Goal: Task Accomplishment & Management: Use online tool/utility

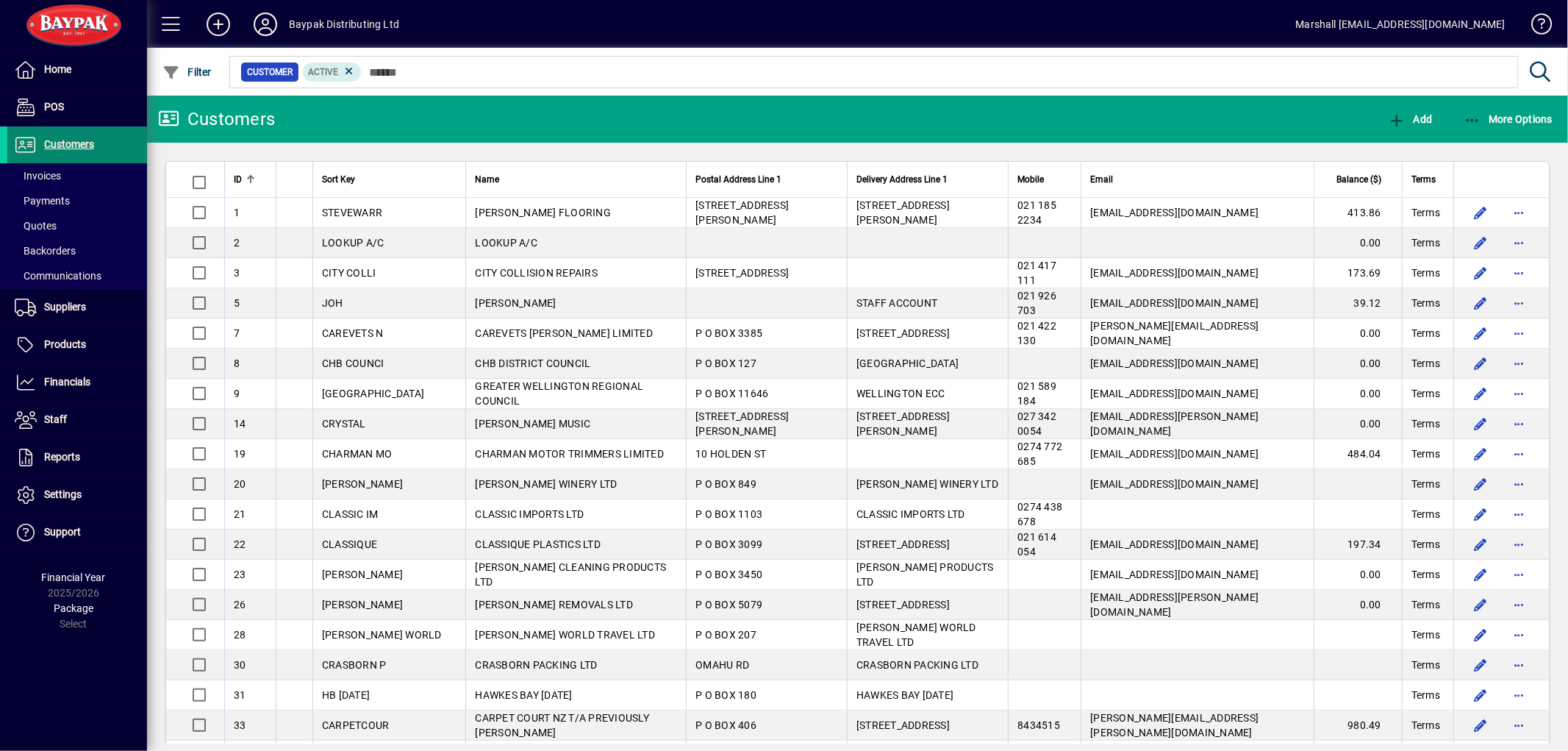
click at [75, 148] on span "Customers" at bounding box center [69, 144] width 50 height 12
click at [1465, 126] on span "button" at bounding box center [1507, 119] width 97 height 35
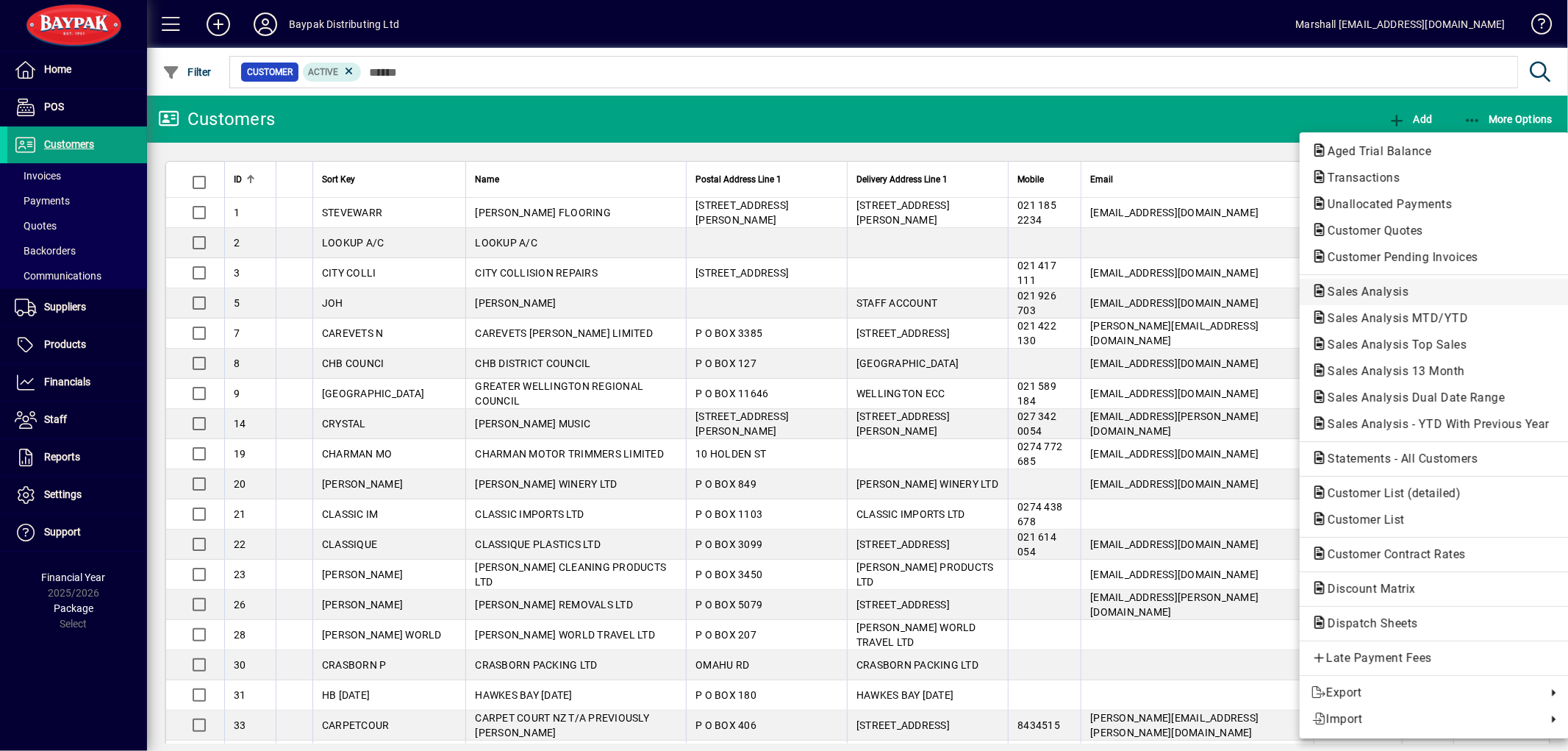
click at [1382, 297] on span "Sales Analysis" at bounding box center [1363, 292] width 105 height 14
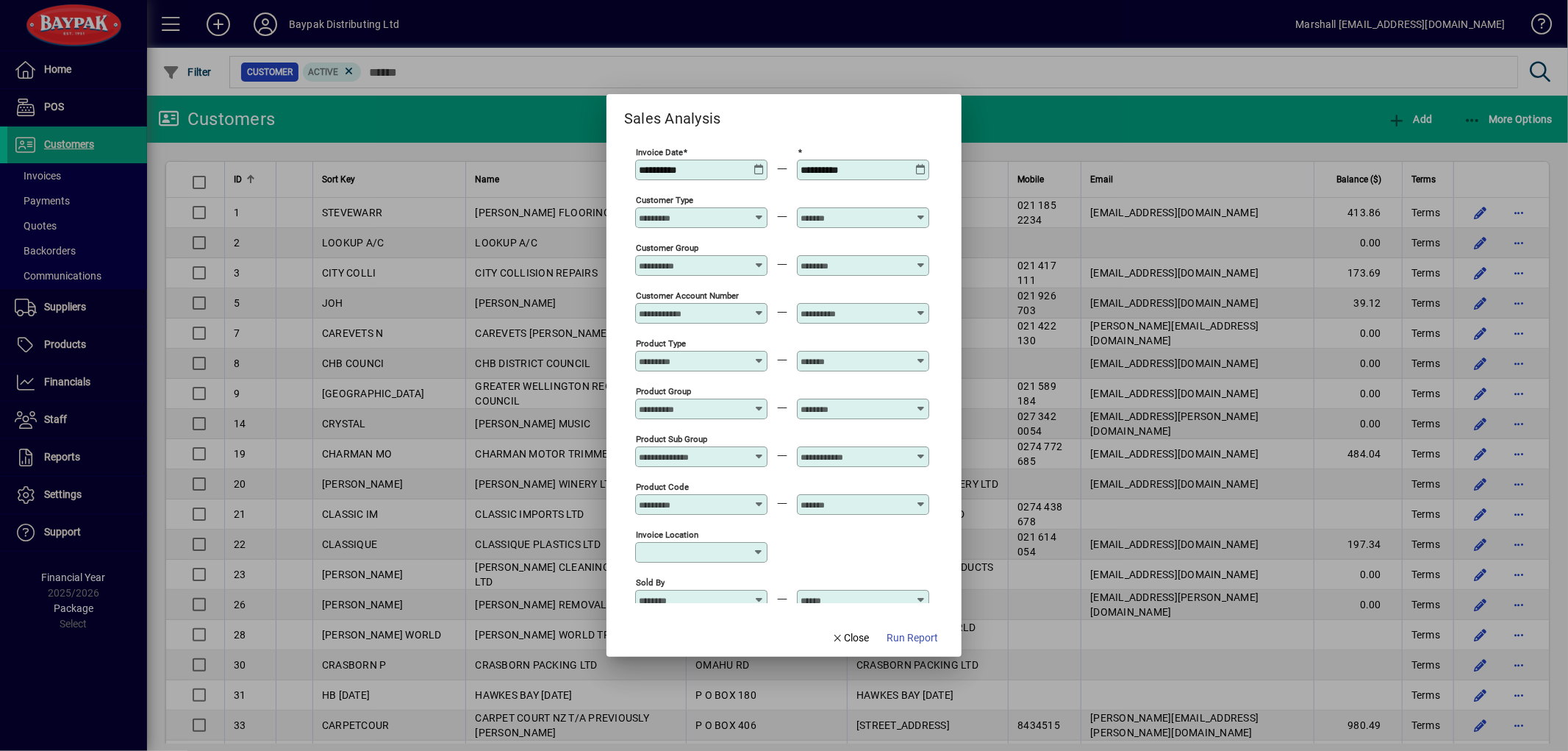
type input "**********"
click at [760, 164] on icon at bounding box center [759, 164] width 11 height 0
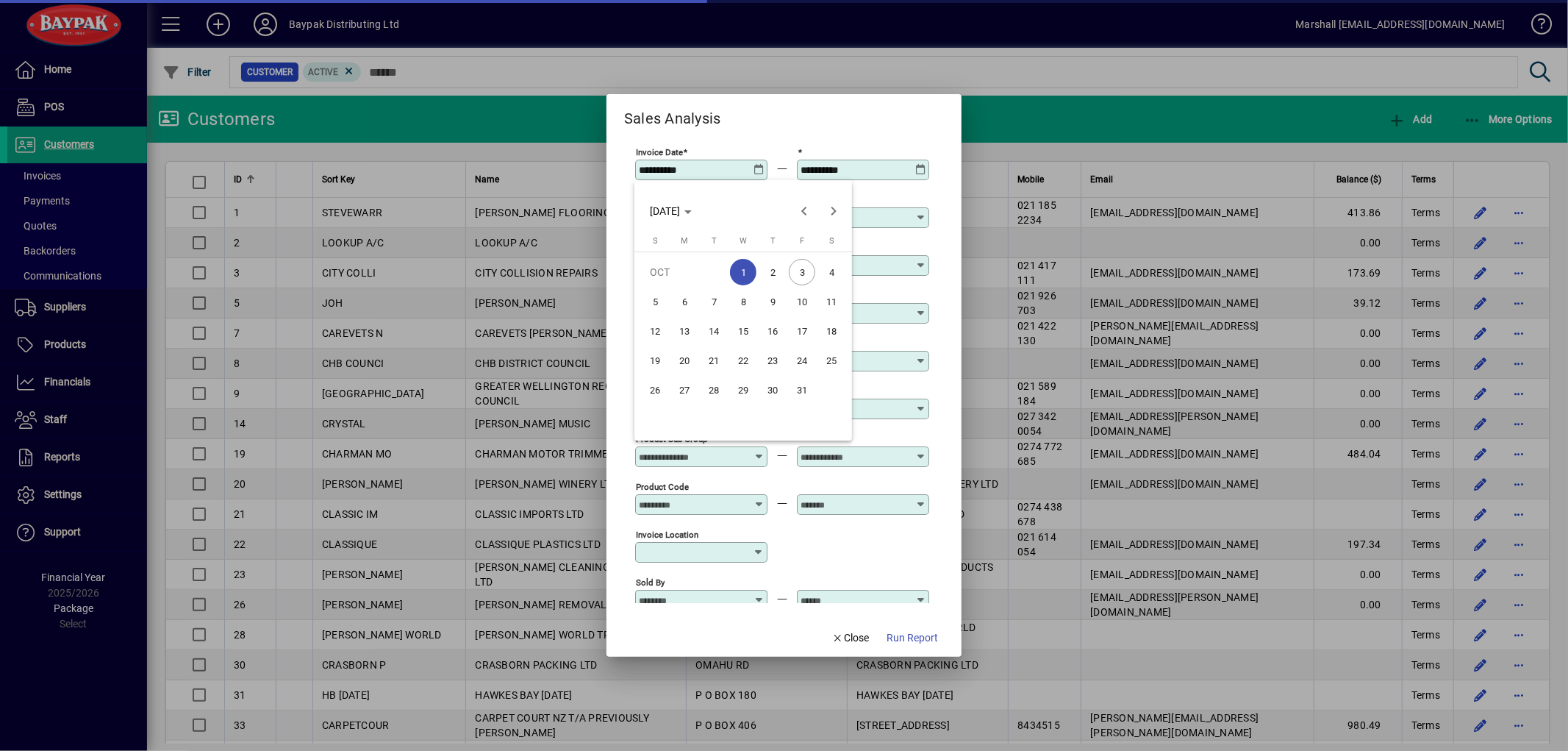
click at [796, 277] on span "3" at bounding box center [801, 272] width 27 height 27
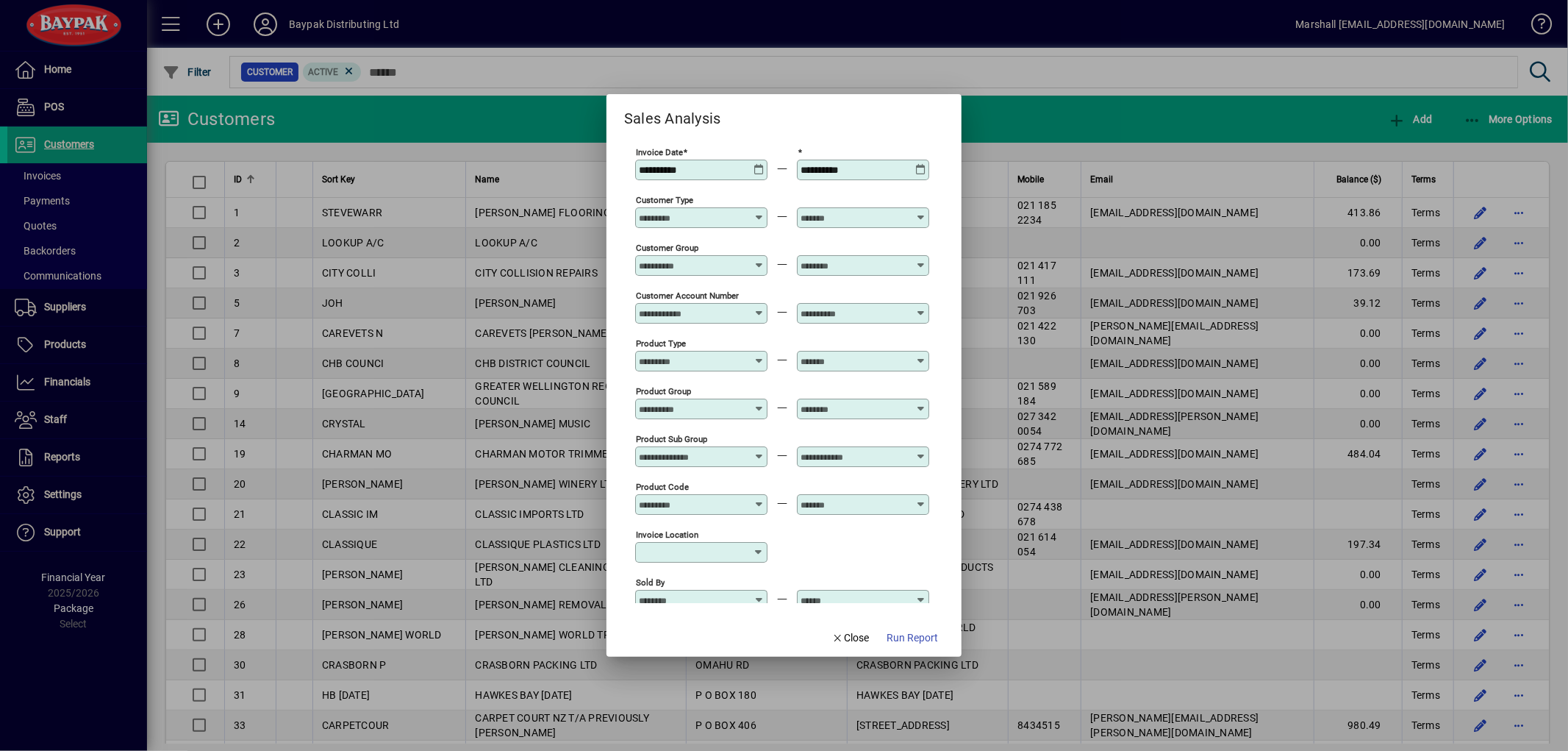
type input "**********"
click at [910, 634] on span "Run Report" at bounding box center [912, 638] width 52 height 16
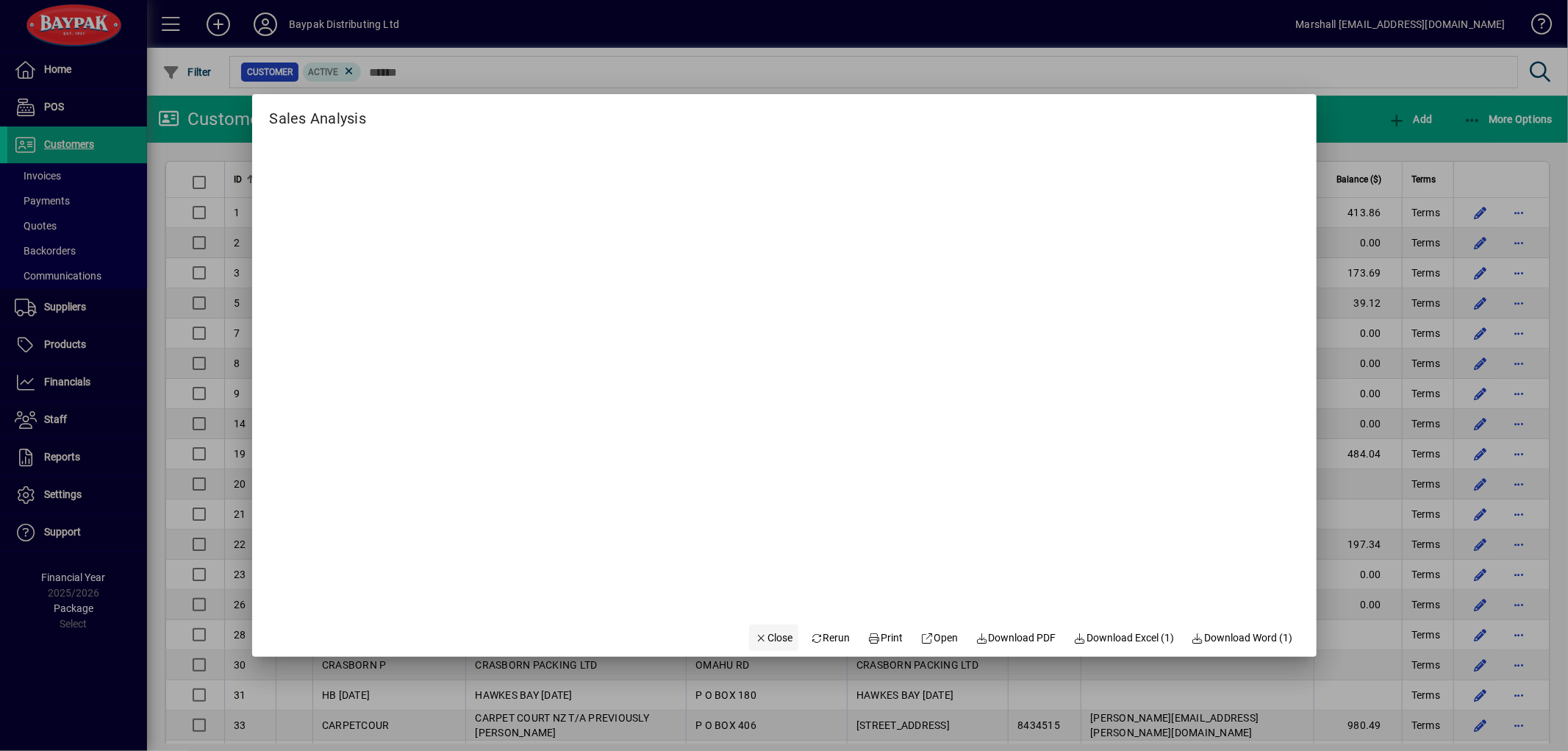
click at [769, 638] on span "Close" at bounding box center [774, 638] width 38 height 16
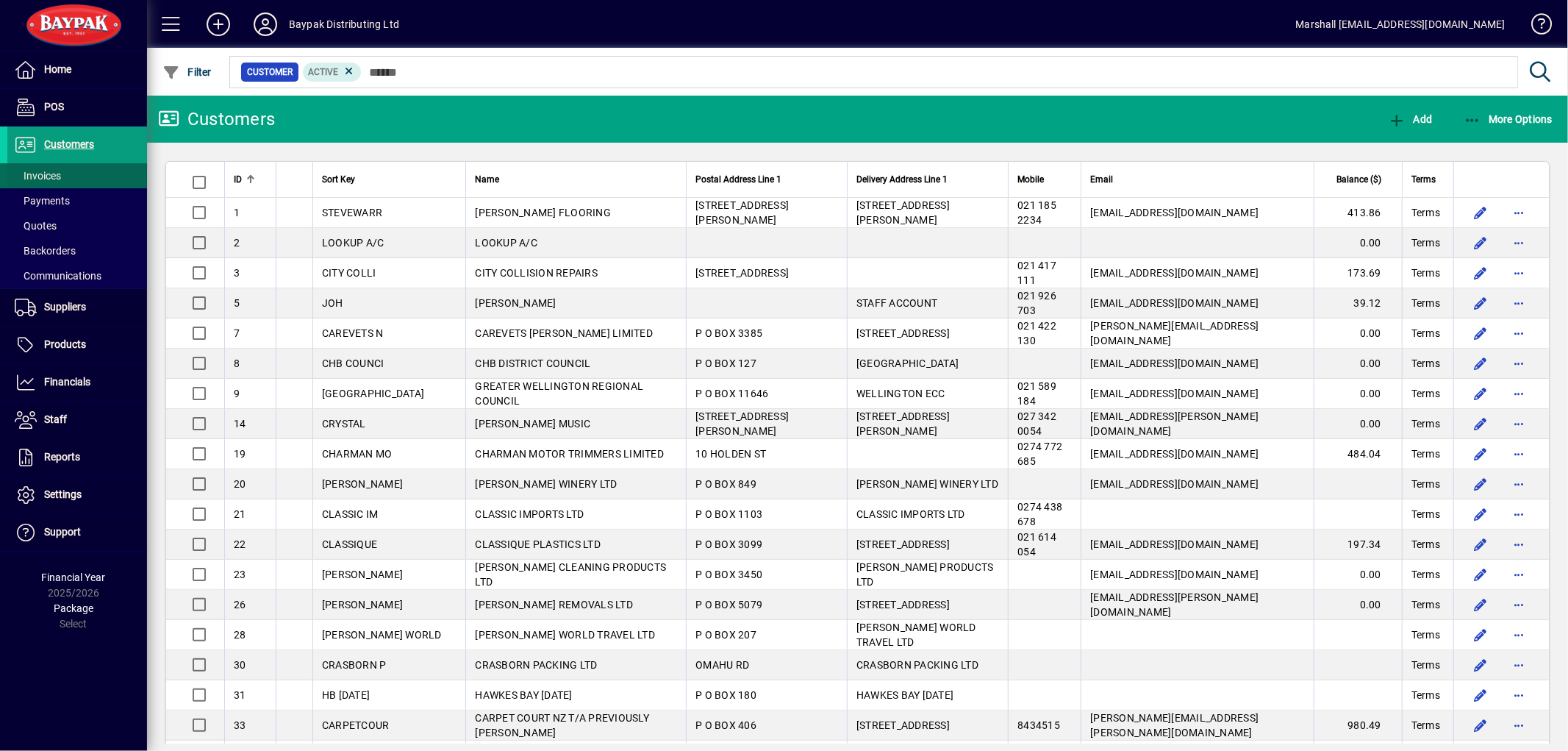
click at [55, 170] on span "Invoices" at bounding box center [38, 176] width 47 height 12
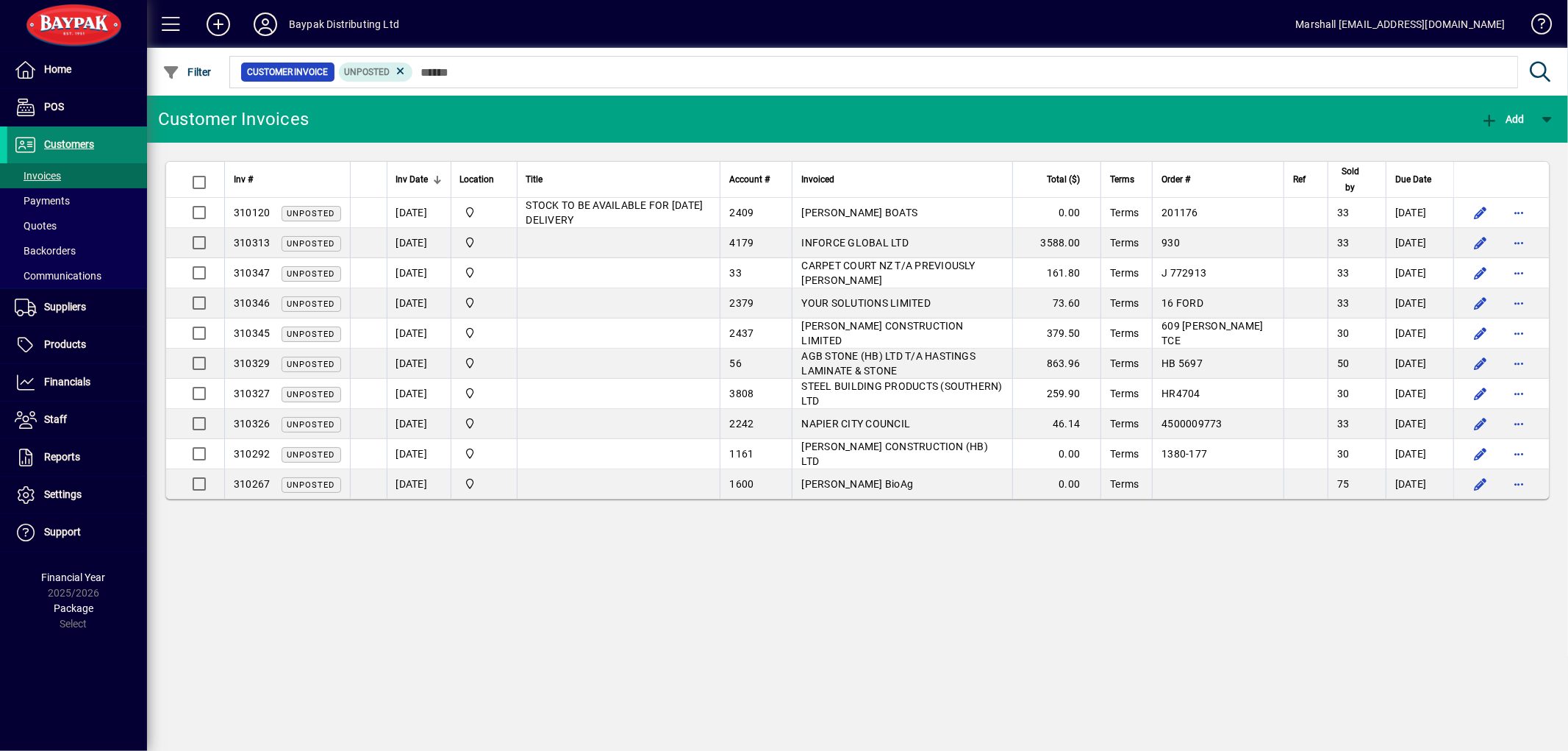
click at [60, 144] on span "Customers" at bounding box center [69, 144] width 50 height 12
